Goal: Navigation & Orientation: Find specific page/section

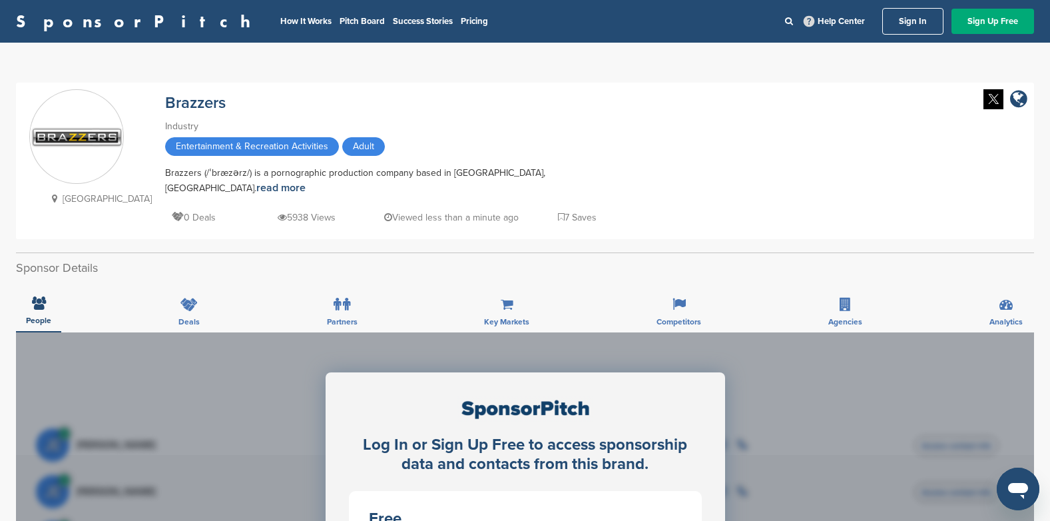
click at [658, 159] on div "Canada Brazzers Industry Entertainment & Recreation Activities Adult Brazzers (…" at bounding box center [524, 160] width 991 height 143
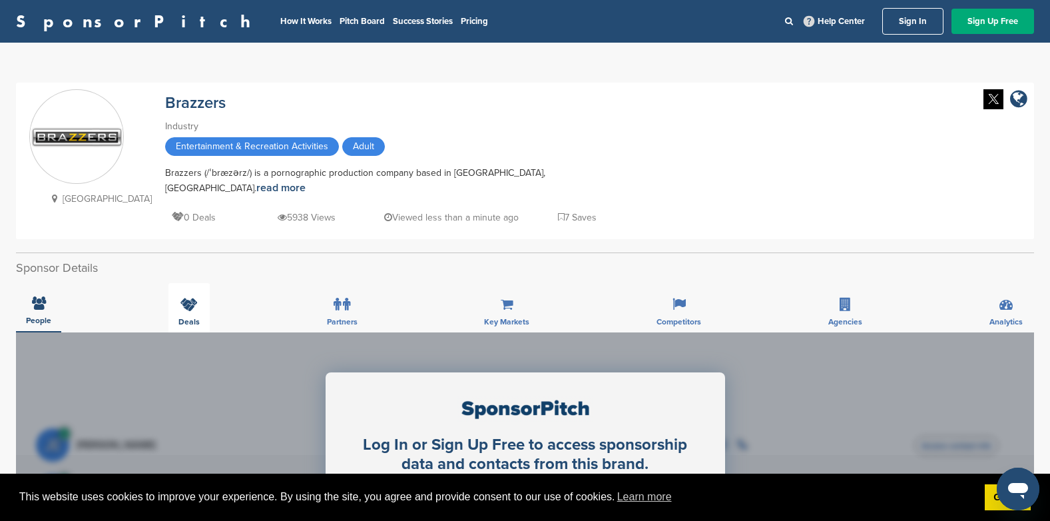
click at [199, 298] on div "Deals" at bounding box center [188, 307] width 41 height 49
click at [340, 24] on link "Pitch Board" at bounding box center [362, 21] width 45 height 11
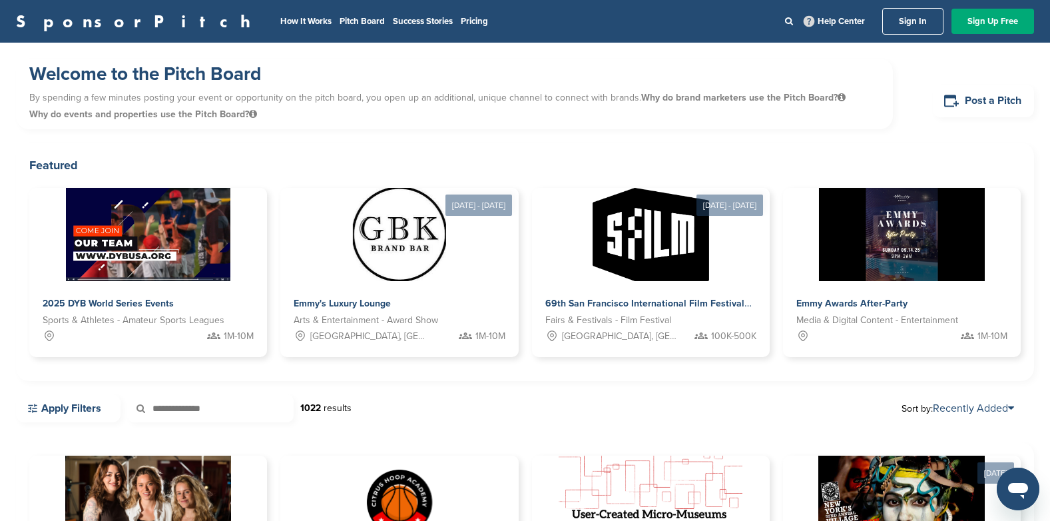
click at [332, 73] on h1 "Welcome to the Pitch Board" at bounding box center [454, 74] width 850 height 24
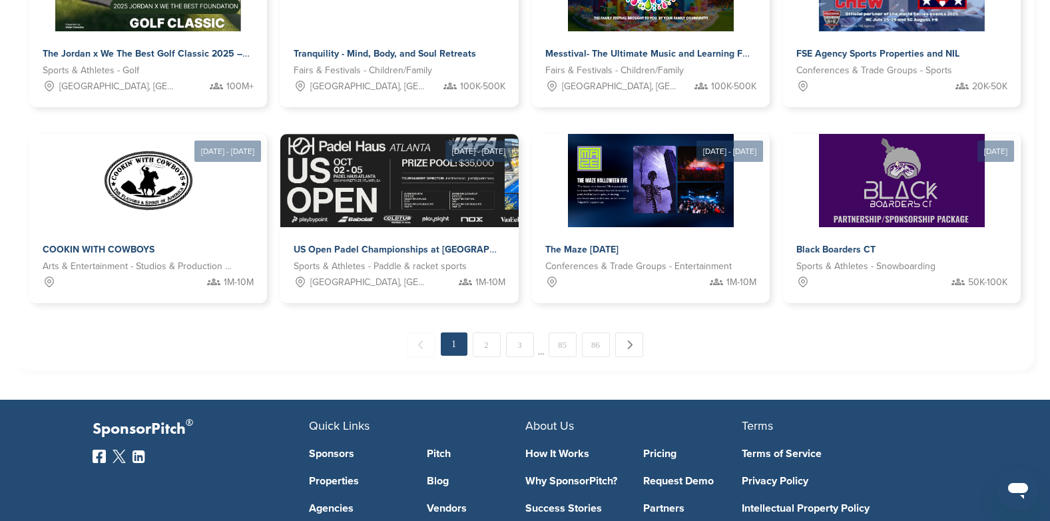
scroll to position [712, 0]
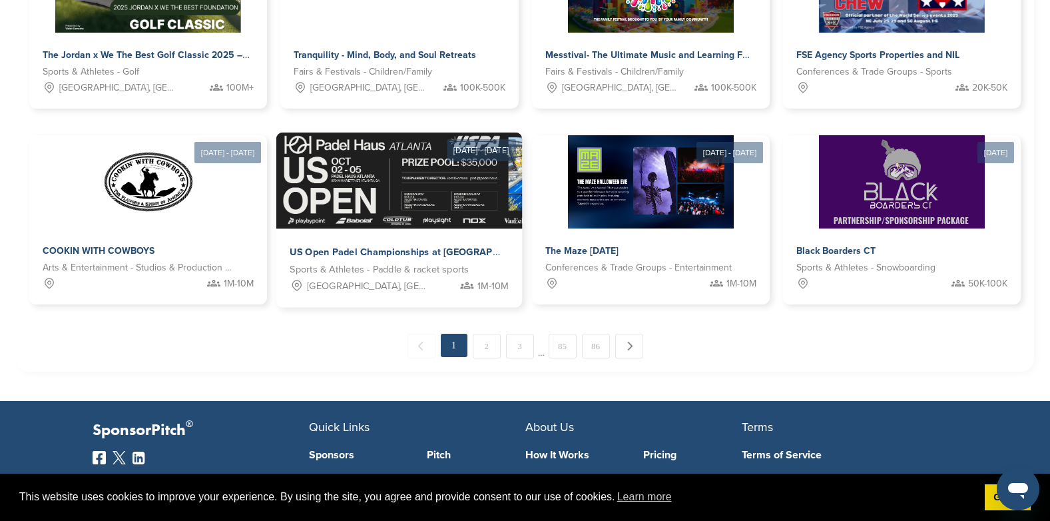
click at [338, 247] on span "US Open Padel Championships at [GEOGRAPHIC_DATA]" at bounding box center [416, 252] width 252 height 12
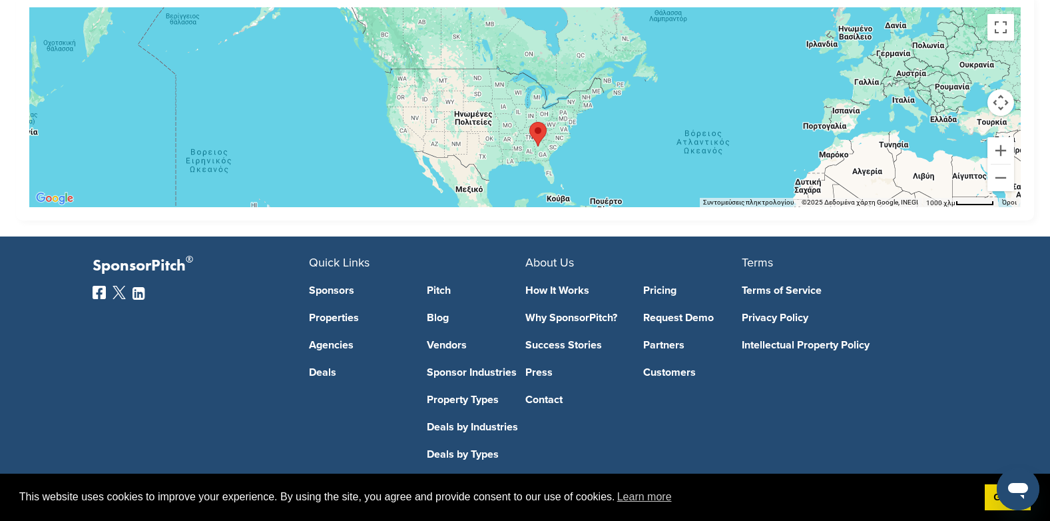
scroll to position [2305, 0]
